Goal: Find specific page/section: Find specific page/section

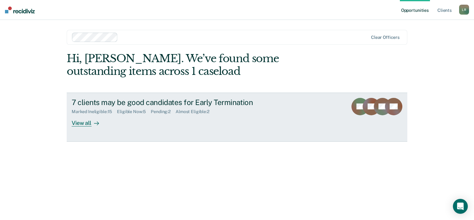
click at [83, 124] on div "View all" at bounding box center [89, 120] width 35 height 12
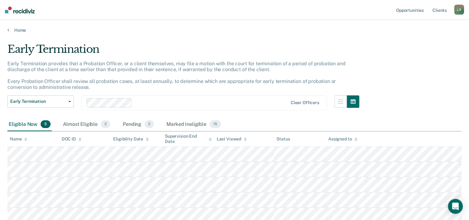
scroll to position [47, 0]
